Goal: Task Accomplishment & Management: Use online tool/utility

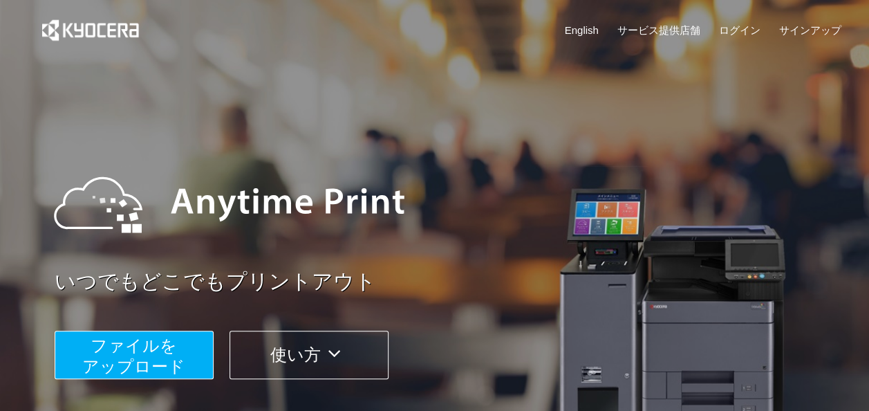
click at [160, 344] on span "ファイルを ​​アップロード" at bounding box center [133, 355] width 103 height 39
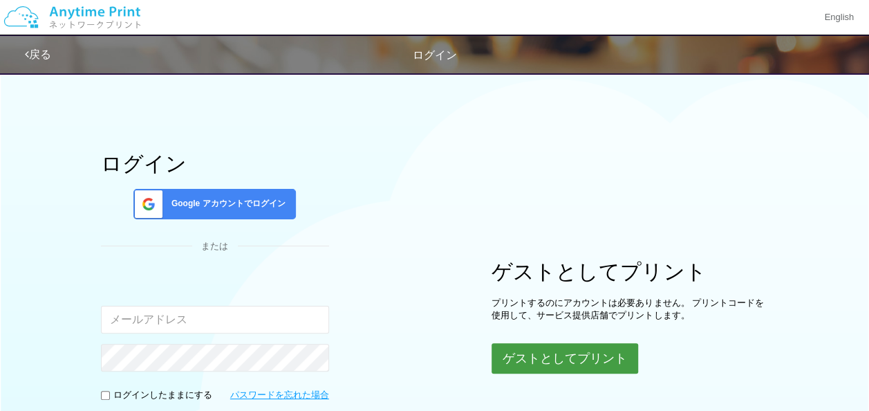
click at [572, 362] on button "ゲストとしてプリント" at bounding box center [564, 358] width 147 height 30
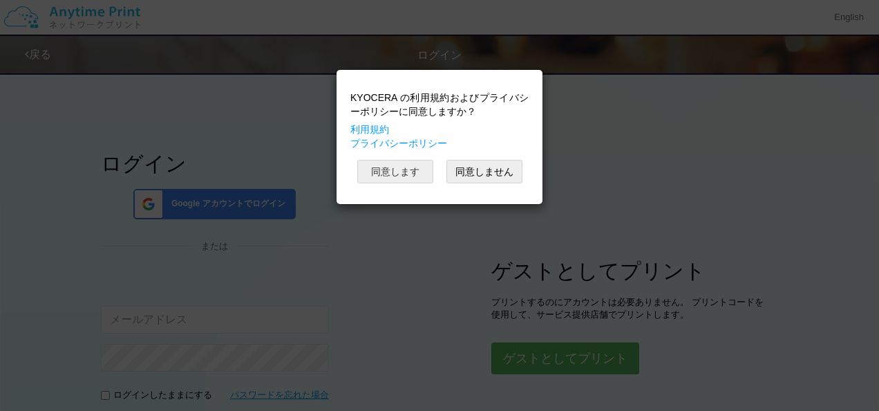
click at [402, 176] on button "同意します" at bounding box center [395, 171] width 76 height 23
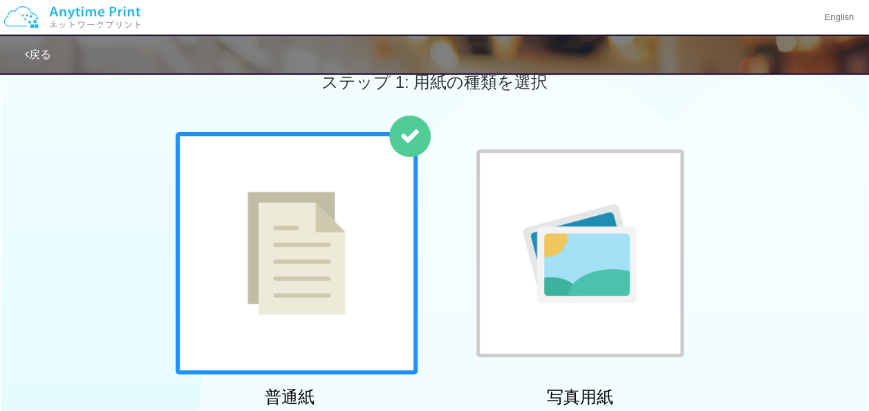
scroll to position [346, 0]
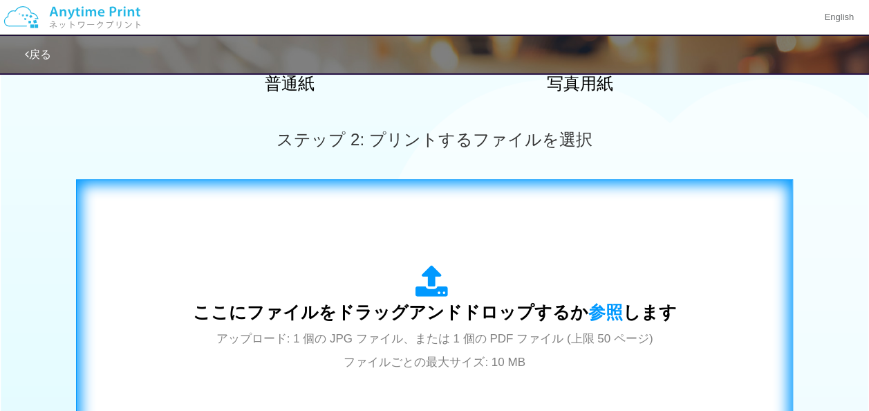
click at [417, 250] on div "ここにファイルをドラッグアンドドロップするか 参照 します アップロード: 1 個の JPG ファイル、または 1 個の PDF ファイル (上限 50 ペー…" at bounding box center [435, 319] width 688 height 250
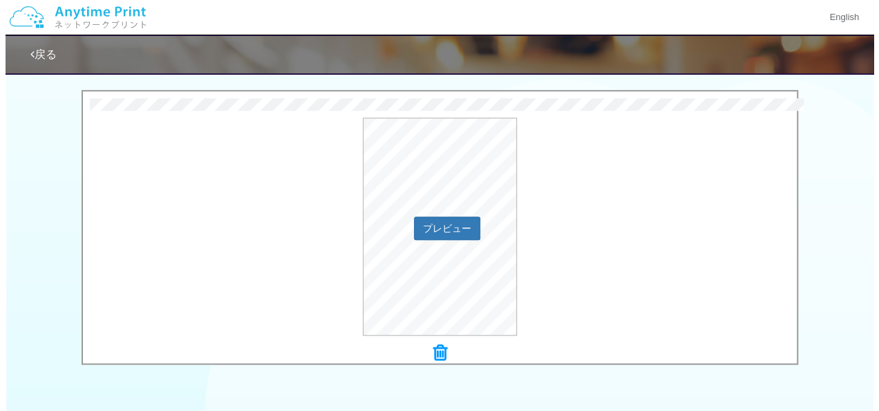
scroll to position [415, 0]
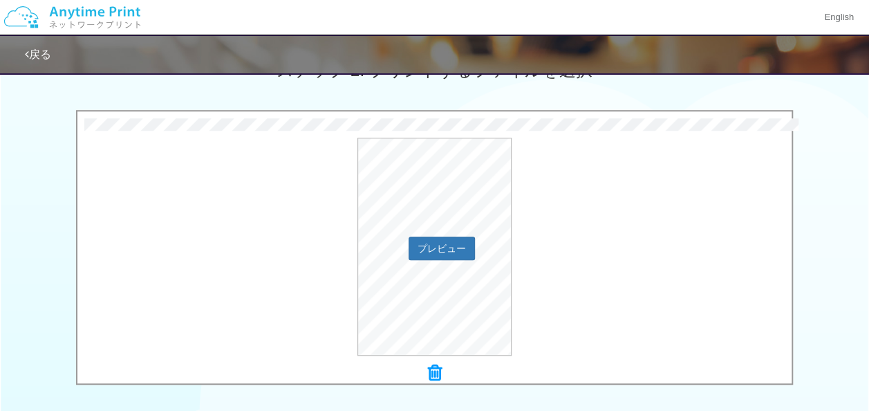
click at [561, 289] on div "プレビュー" at bounding box center [434, 247] width 714 height 218
click at [449, 258] on div "プレビュー" at bounding box center [434, 247] width 714 height 218
click at [450, 252] on button "プレビュー" at bounding box center [440, 247] width 65 height 22
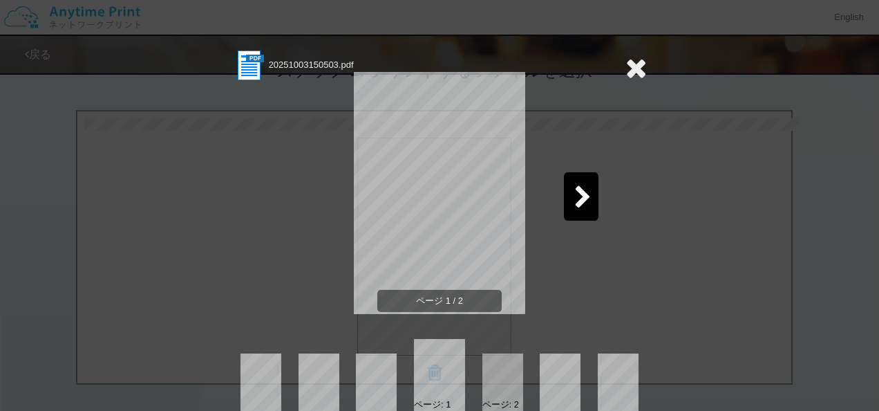
click at [576, 198] on icon at bounding box center [582, 198] width 17 height 24
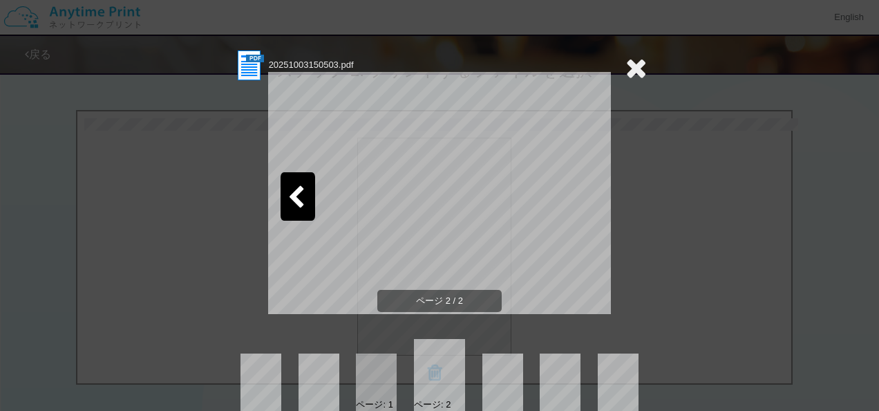
click at [281, 194] on div at bounding box center [298, 196] width 35 height 48
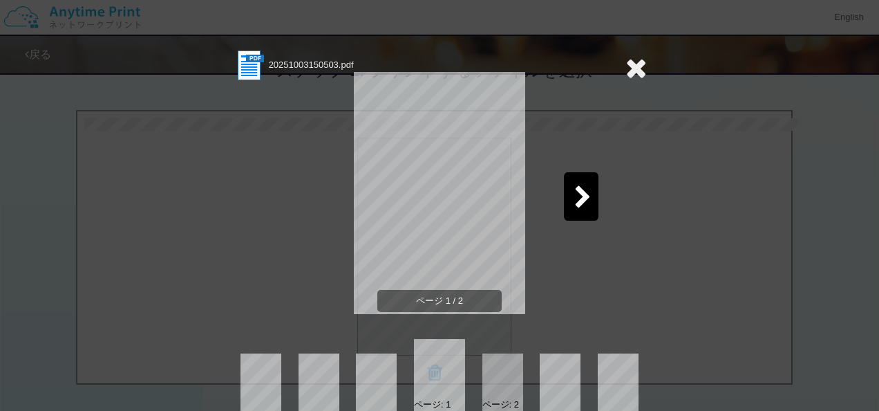
click at [265, 220] on div "ページ 1 / 2" at bounding box center [439, 204] width 415 height 242
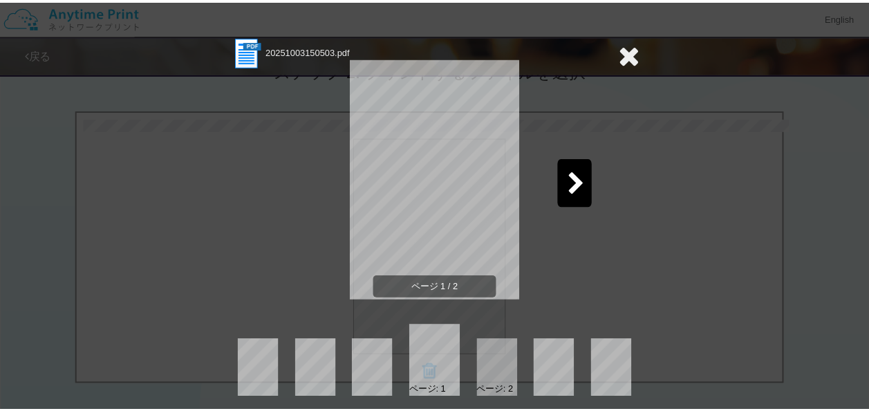
scroll to position [21, 0]
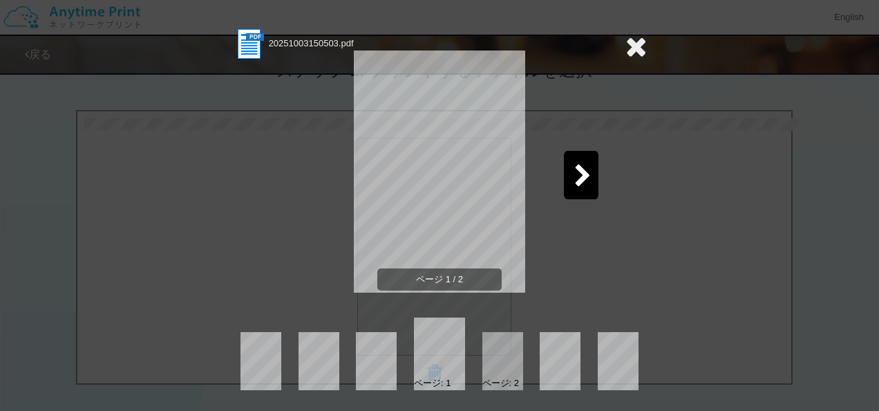
click at [498, 362] on div at bounding box center [502, 361] width 41 height 58
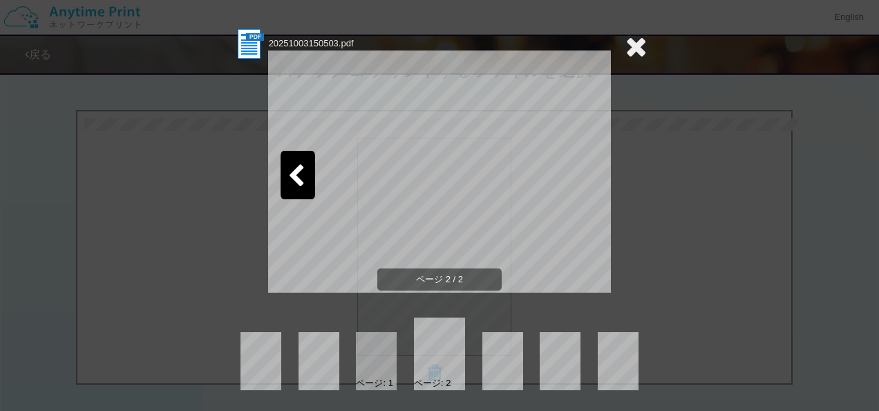
click at [293, 180] on icon at bounding box center [296, 176] width 17 height 24
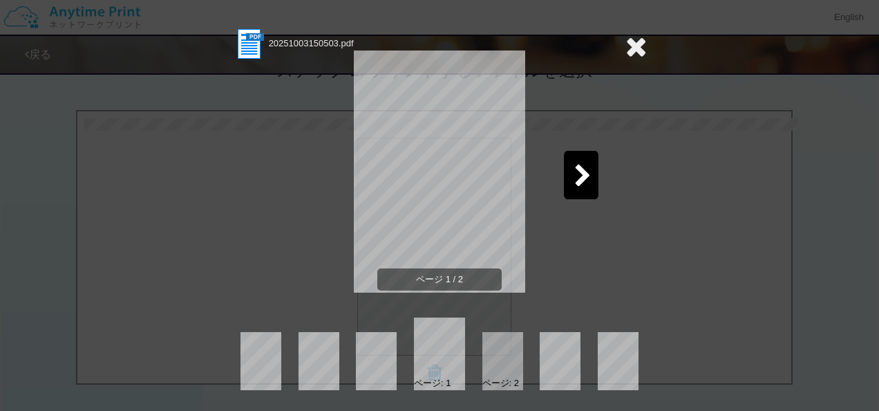
click at [574, 171] on icon at bounding box center [582, 176] width 17 height 24
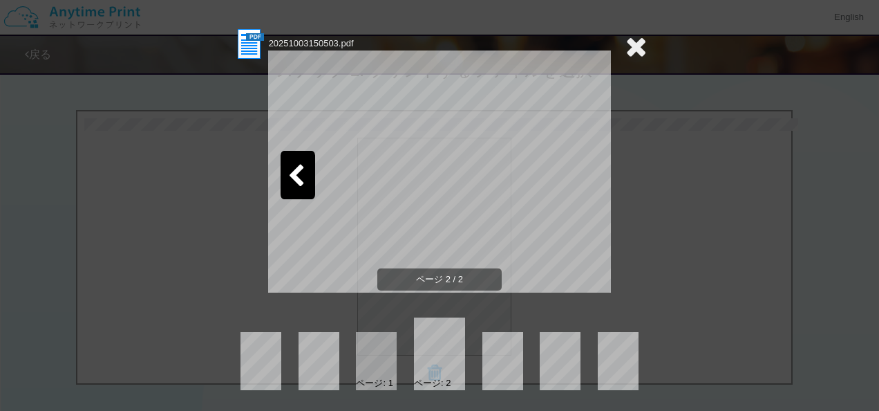
click at [294, 176] on icon at bounding box center [296, 176] width 17 height 24
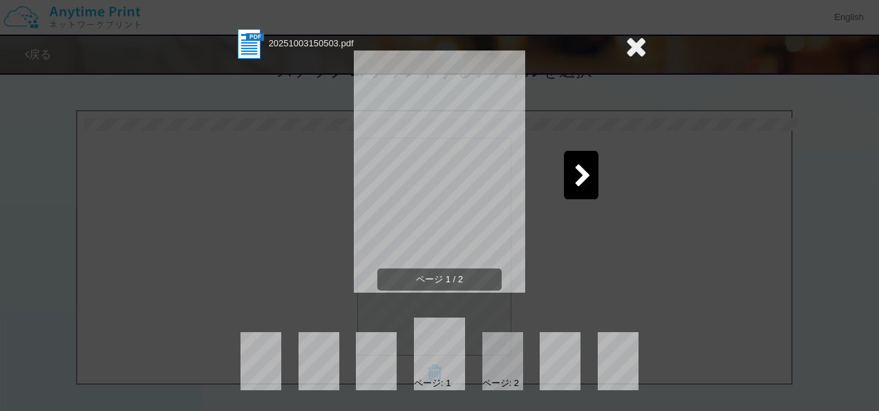
click at [581, 174] on icon at bounding box center [582, 176] width 17 height 24
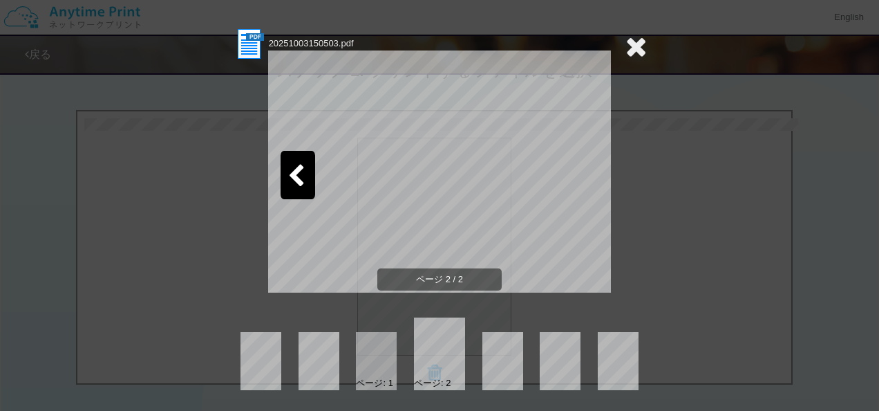
click at [288, 168] on icon at bounding box center [296, 176] width 17 height 24
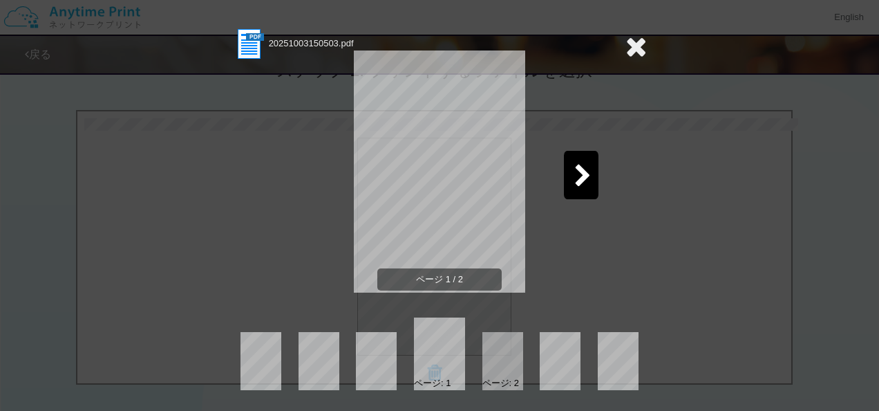
click at [634, 46] on icon at bounding box center [635, 46] width 21 height 28
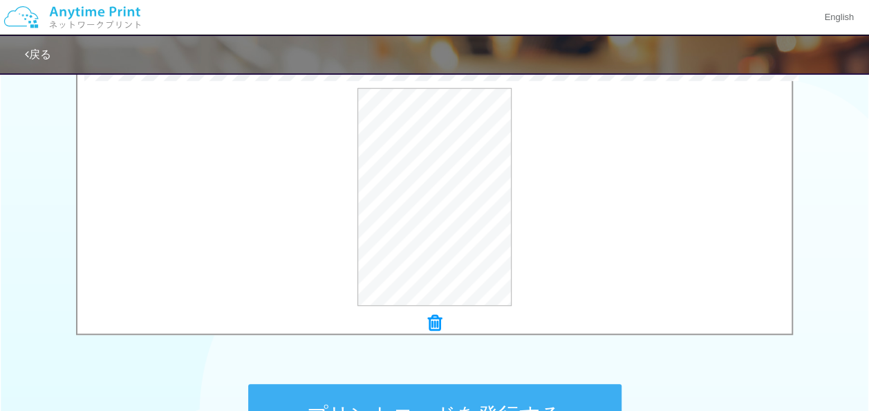
scroll to position [553, 0]
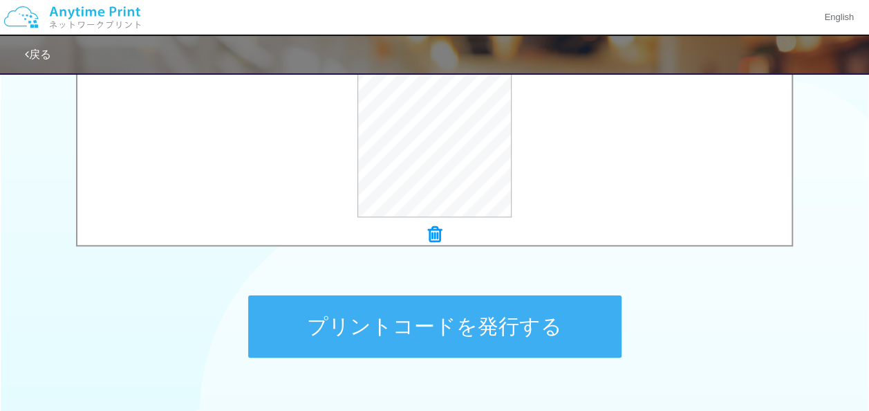
click at [525, 315] on button "プリントコードを発行する" at bounding box center [434, 326] width 373 height 62
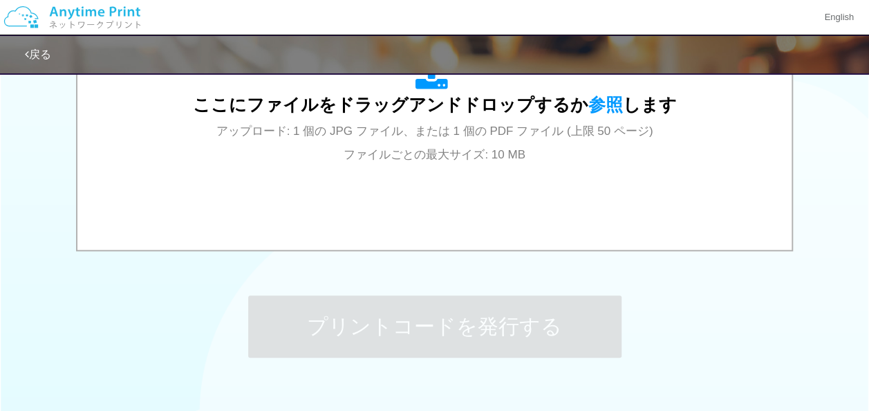
scroll to position [0, 0]
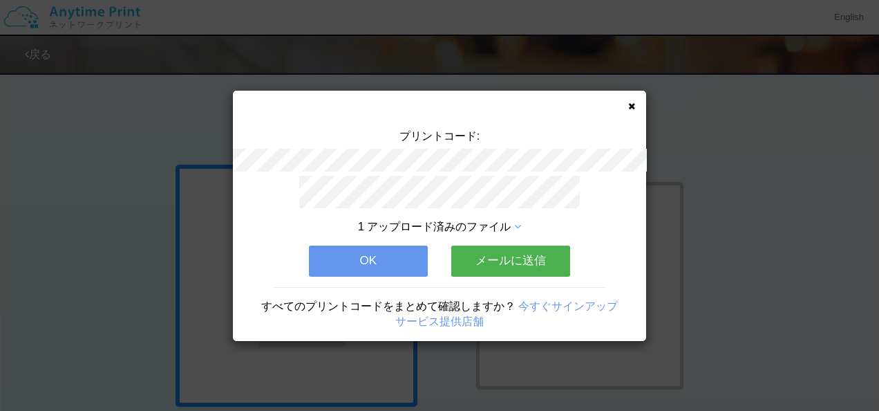
click at [387, 262] on button "OK" at bounding box center [368, 260] width 119 height 30
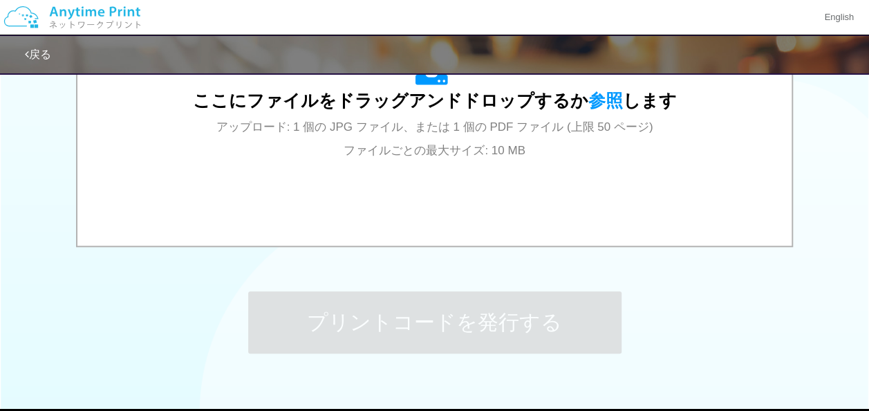
scroll to position [622, 0]
